Goal: Communication & Community: Participate in discussion

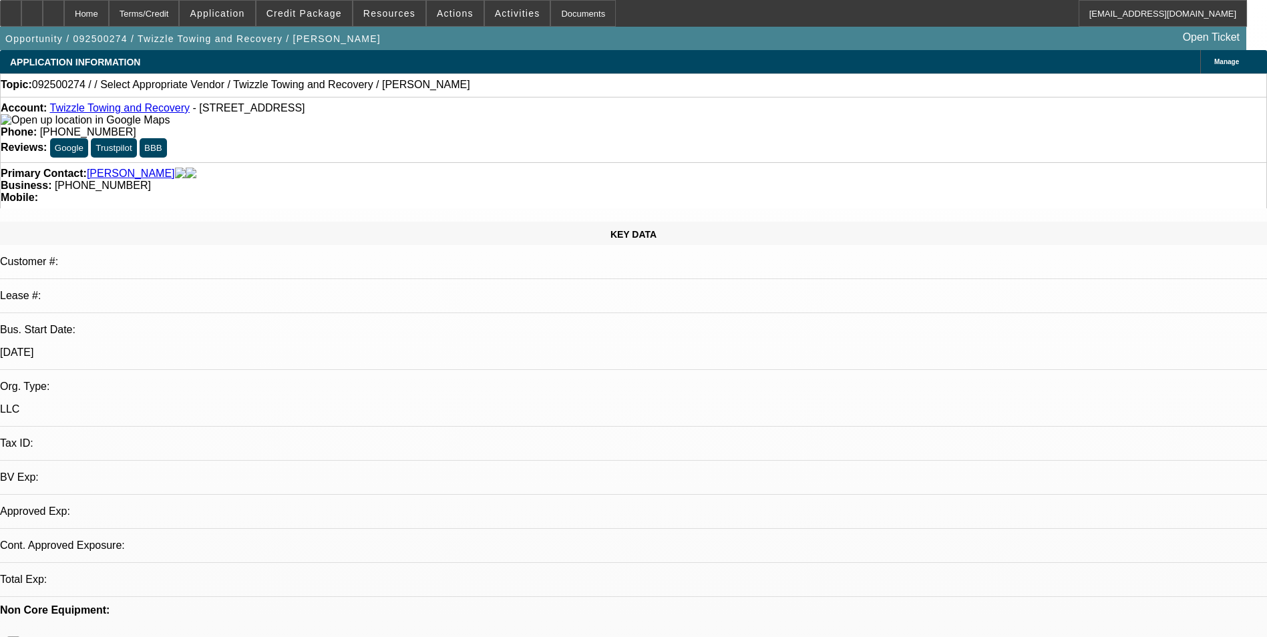
select select "0"
select select "2"
select select "0.1"
select select "1"
select select "2"
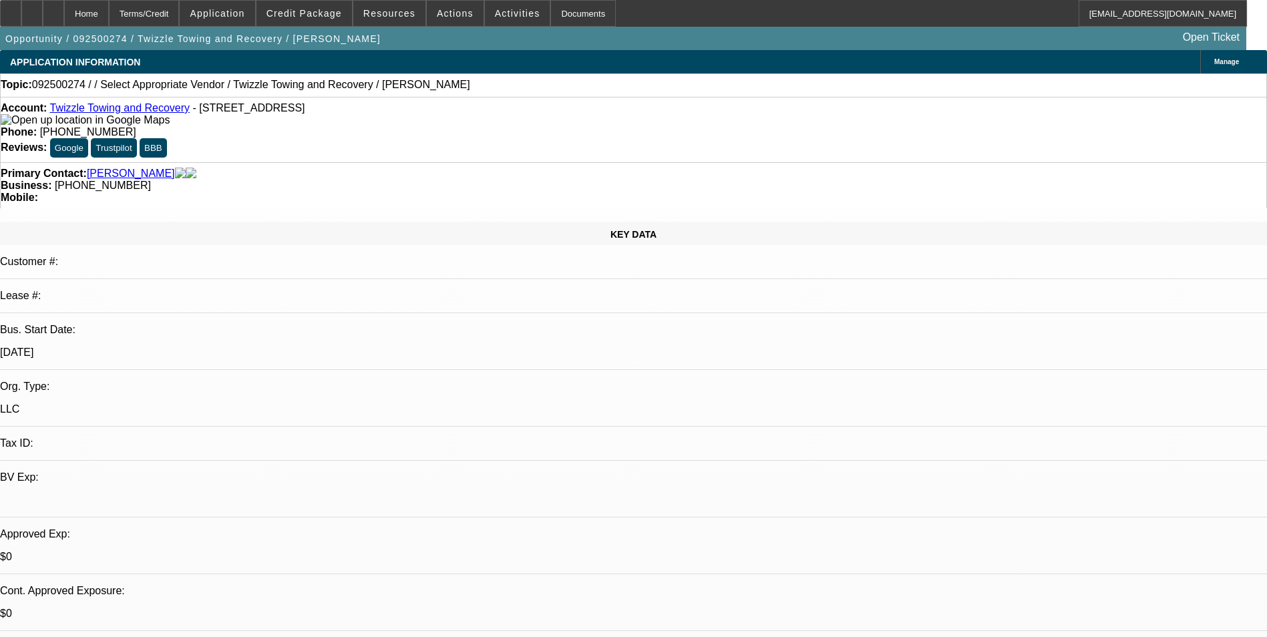
select select "4"
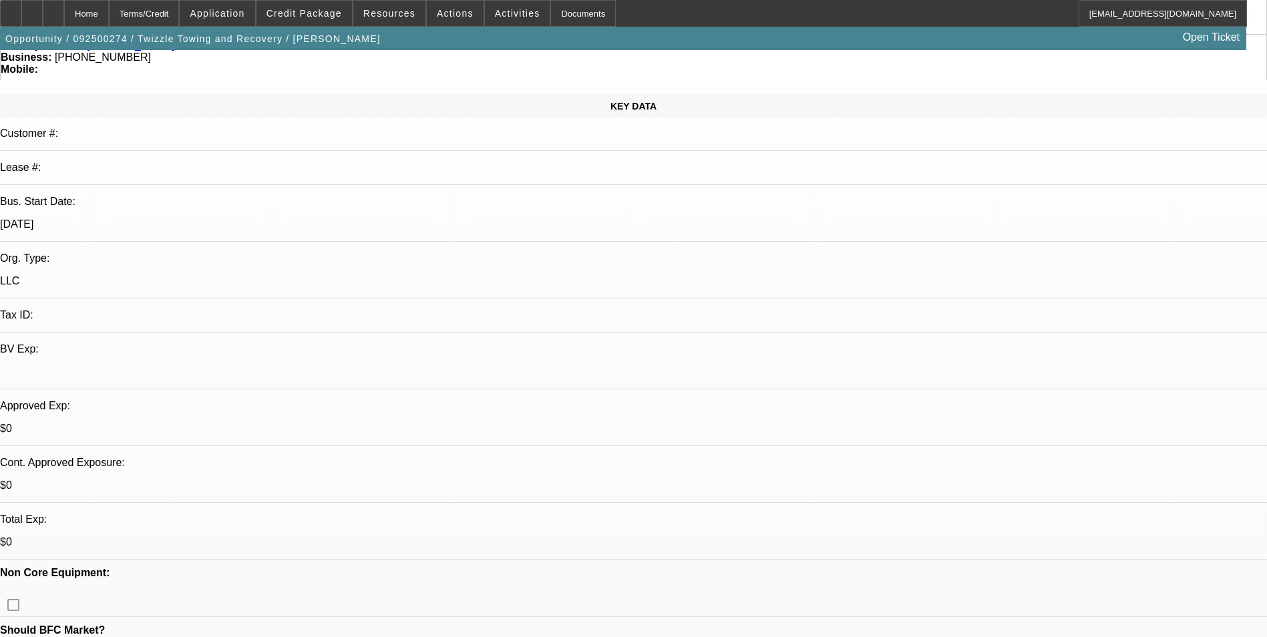
scroll to position [134, 0]
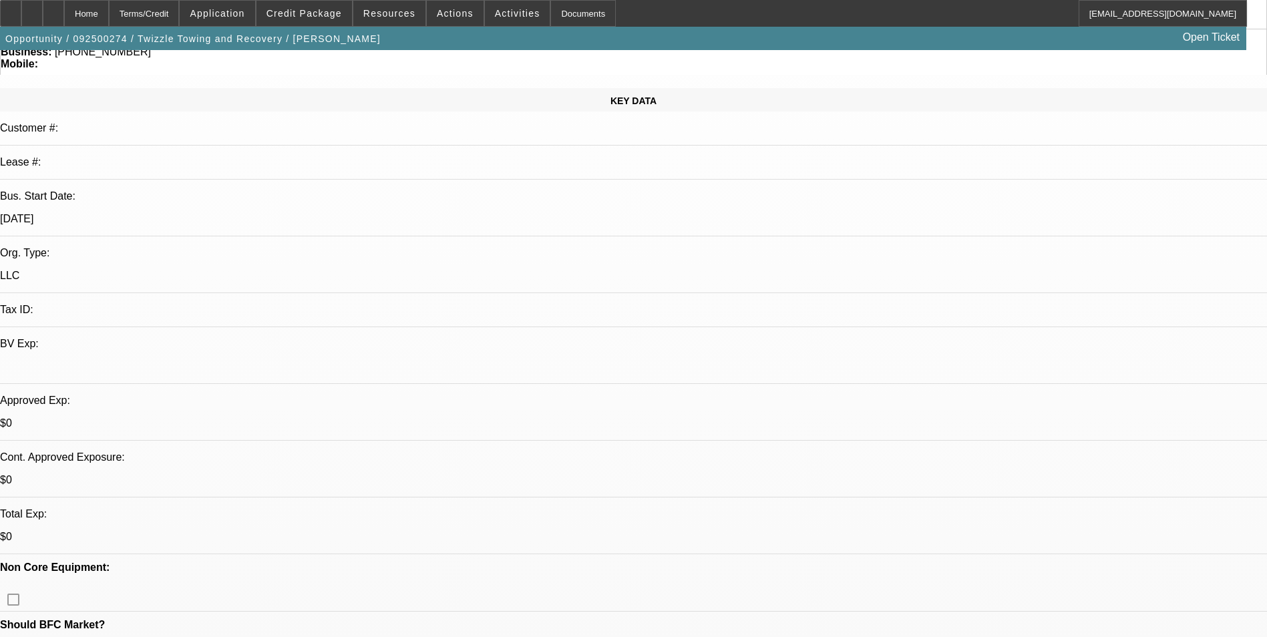
click at [11, 9] on icon at bounding box center [11, 9] width 0 height 0
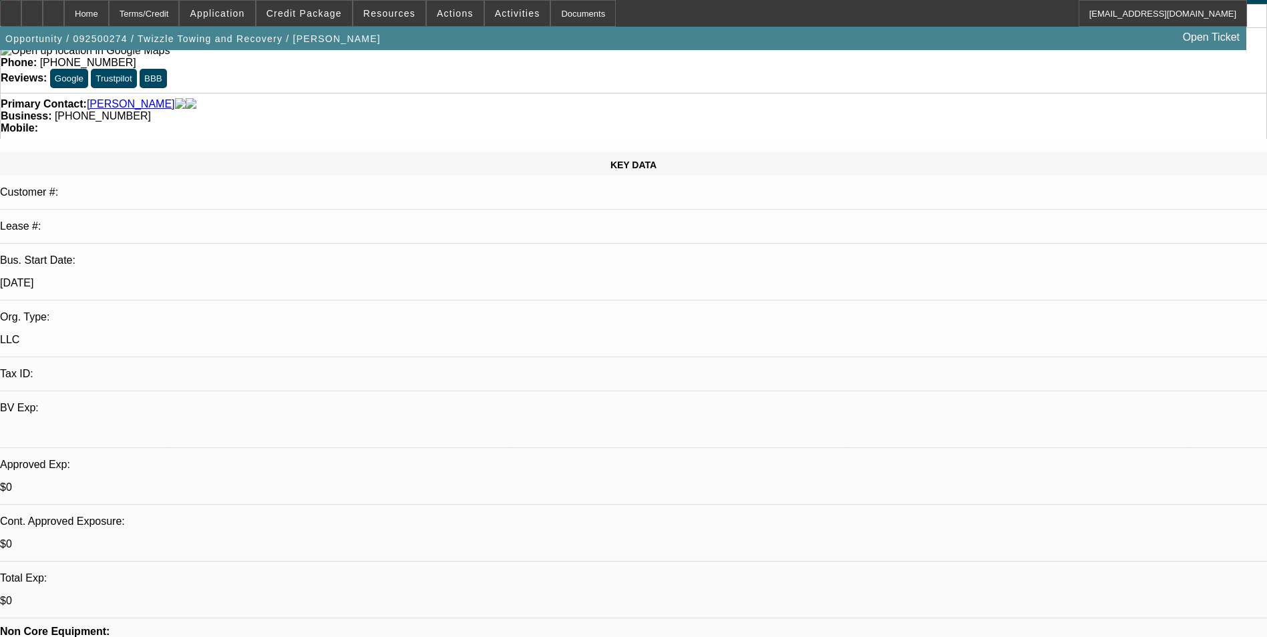
scroll to position [0, 0]
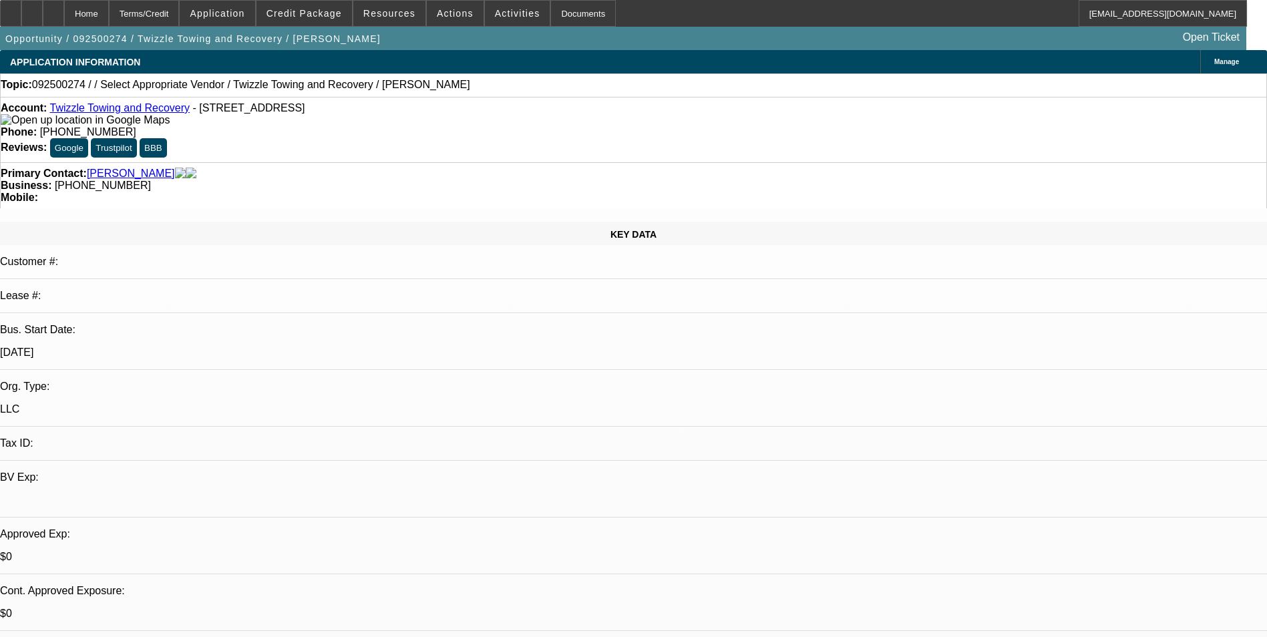
radio input "true"
type textarea "9-12: Guy needs to clean up his pay history and start paying on time. This isnt…"
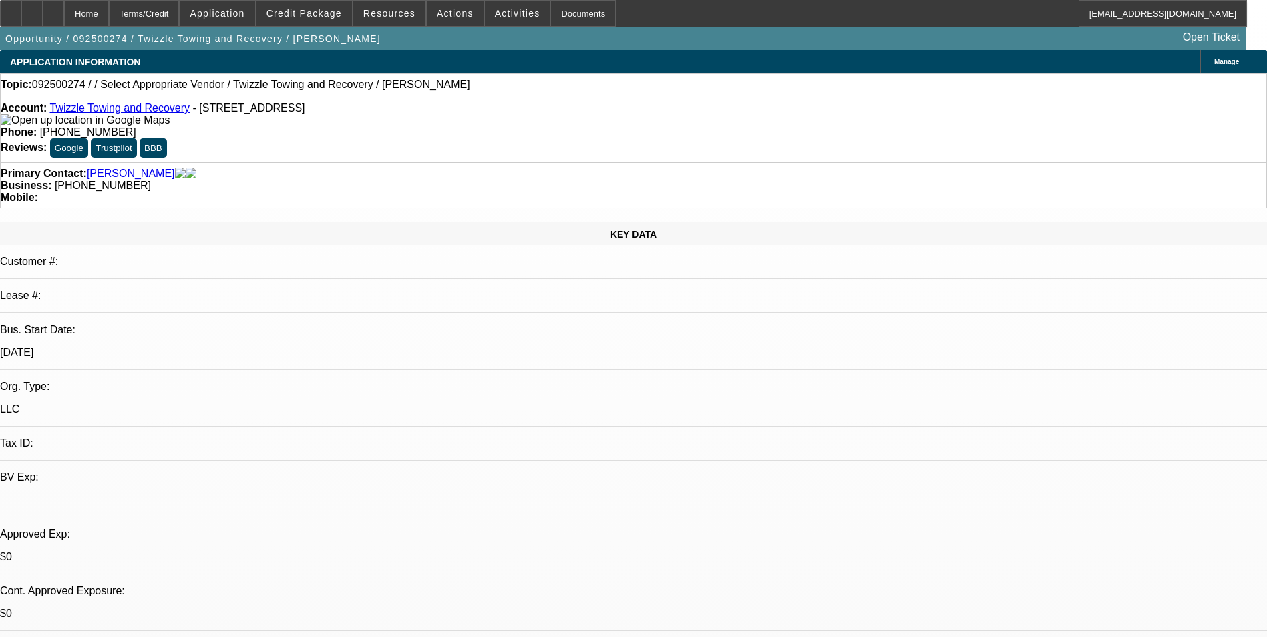
drag, startPoint x: 1161, startPoint y: 311, endPoint x: 1143, endPoint y: 311, distance: 18.0
radio input "true"
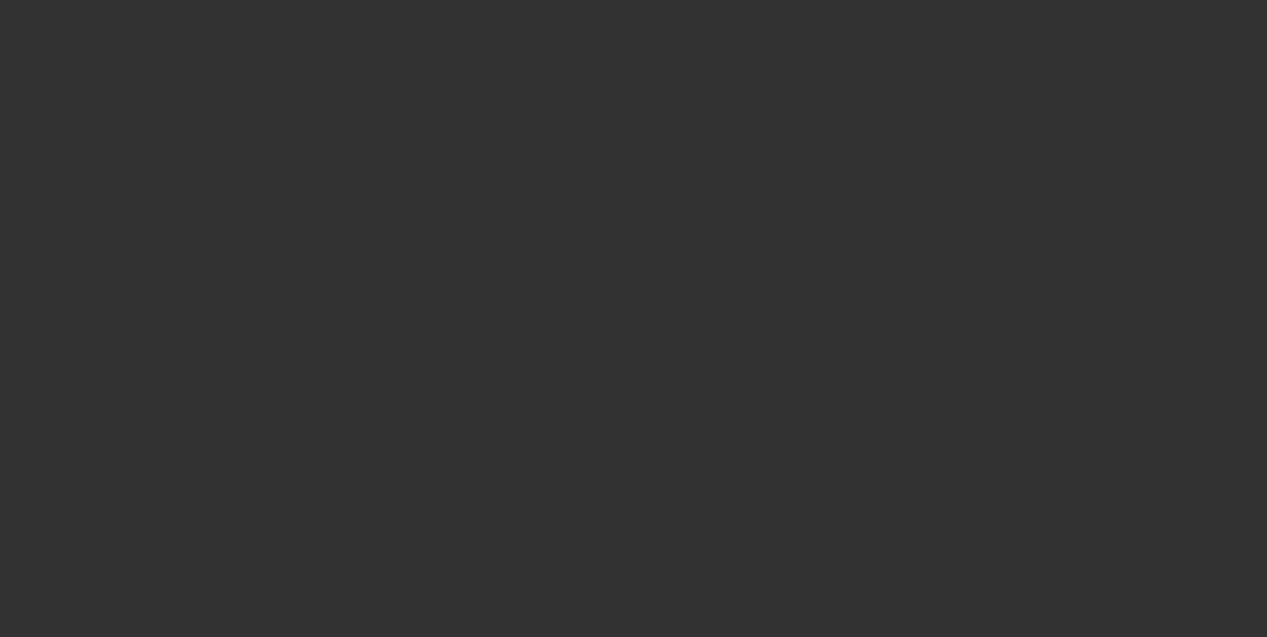
select select "0"
select select "2"
select select "0"
select select "6"
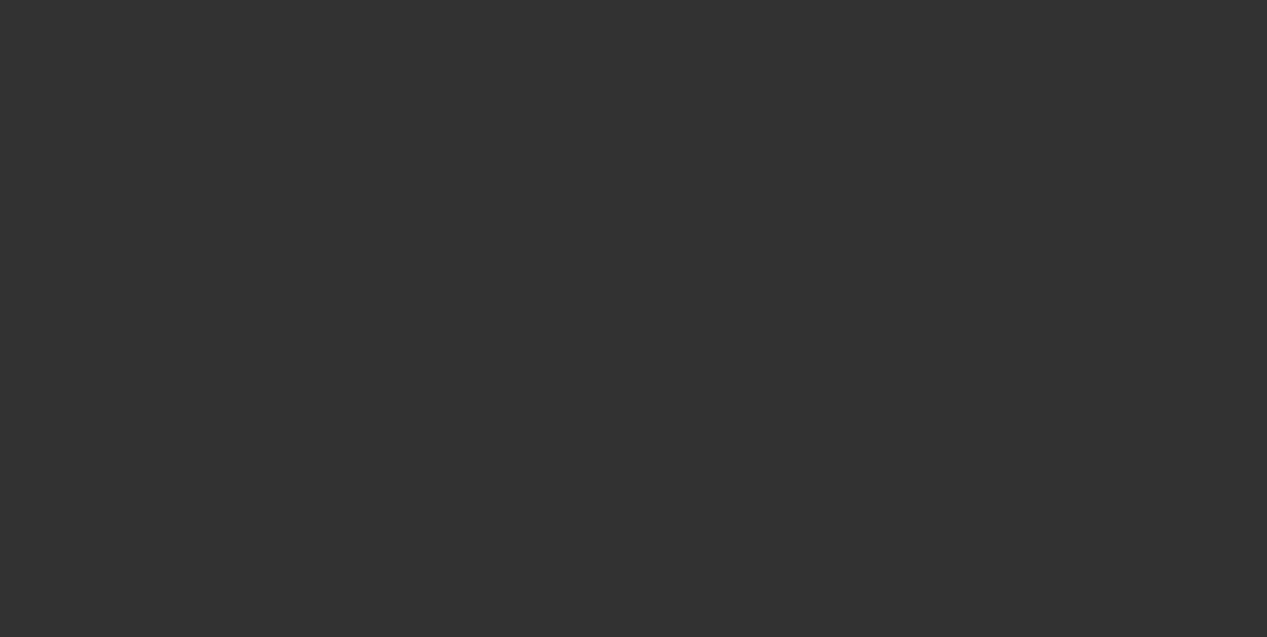
select select "0"
select select "2"
select select "0"
select select "6"
